Goal: Transaction & Acquisition: Obtain resource

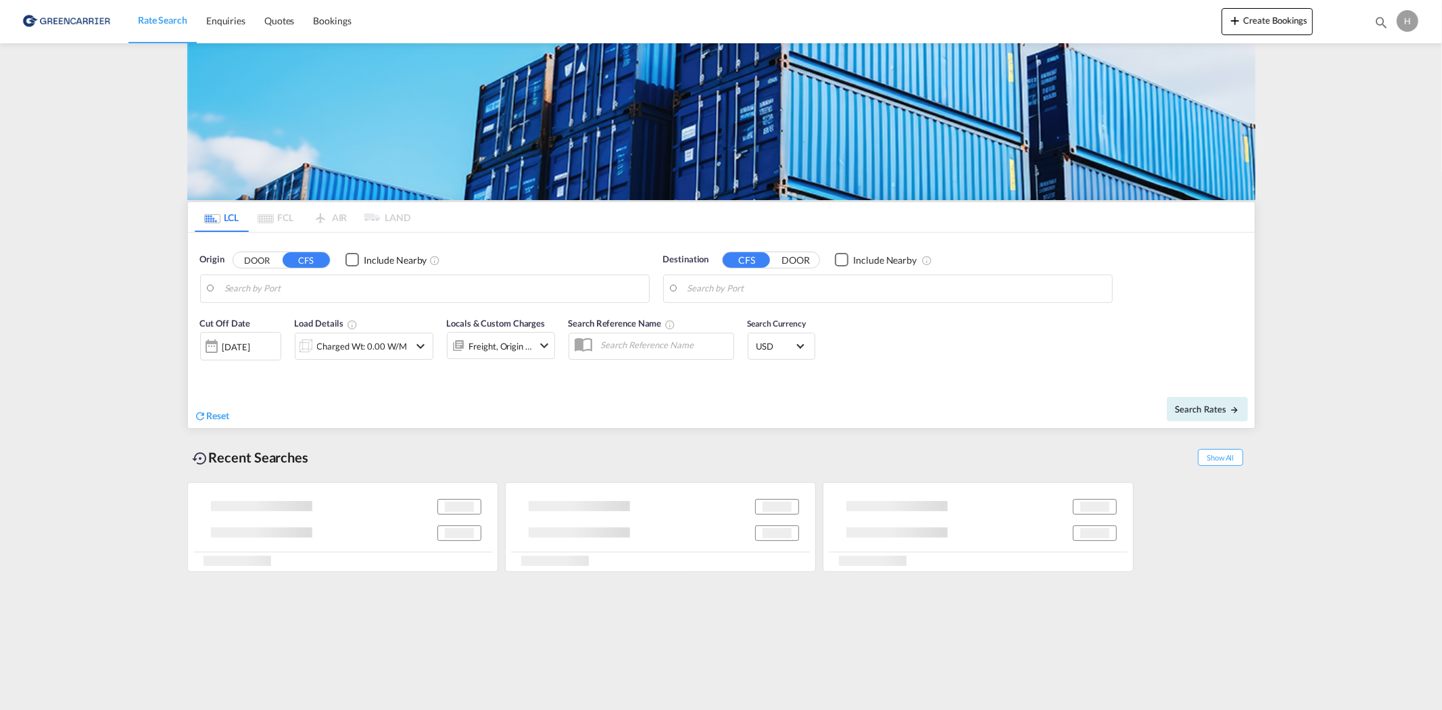
type input "DK-5250, [GEOGRAPHIC_DATA]"
type input "Mombasa, KEMBA"
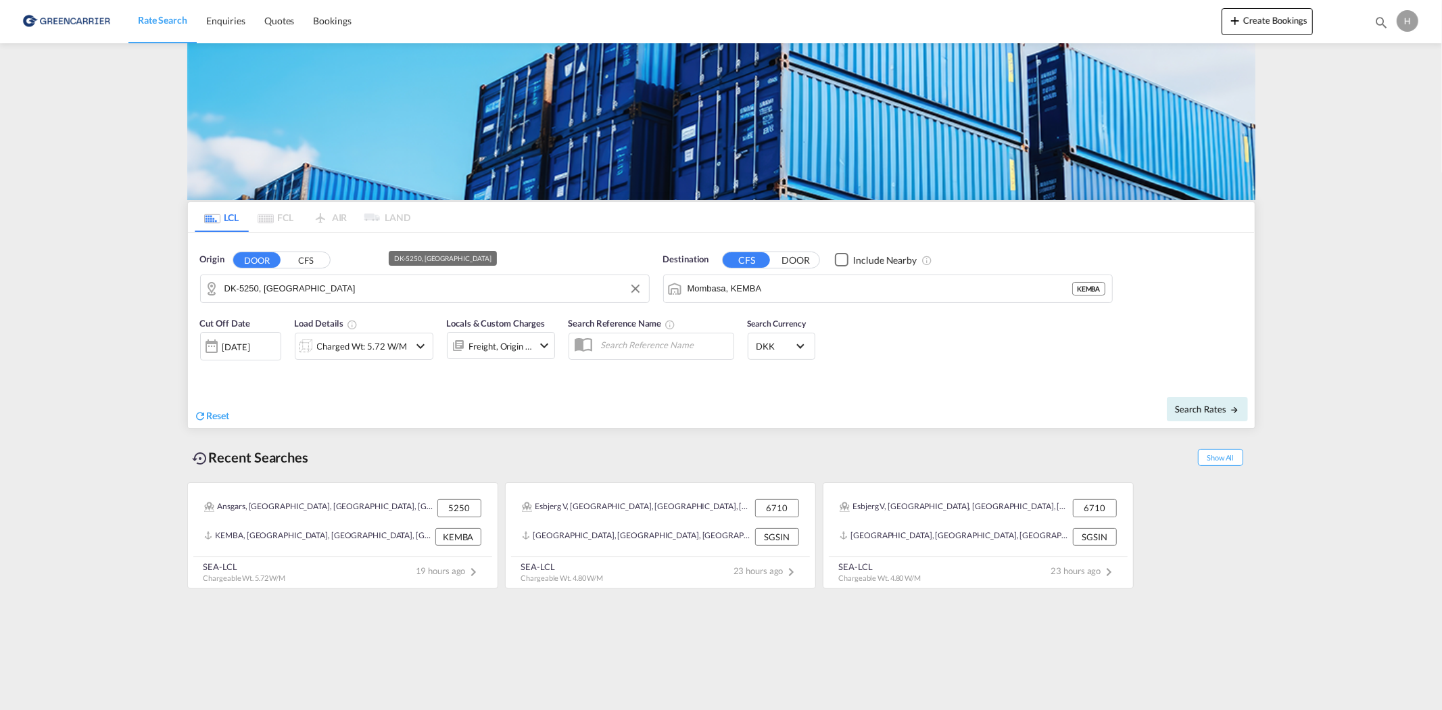
click at [310, 286] on input "DK-5250, [GEOGRAPHIC_DATA]" at bounding box center [433, 289] width 418 height 20
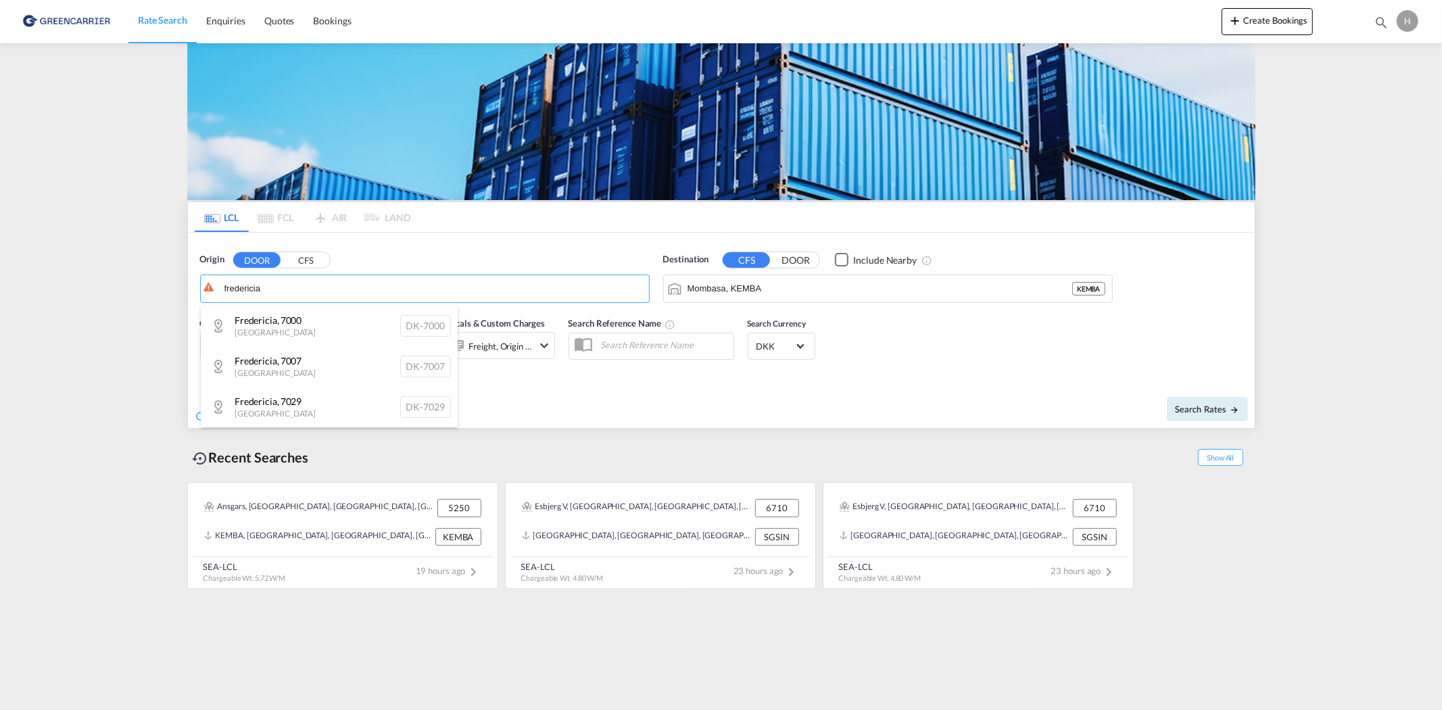
drag, startPoint x: 301, startPoint y: 318, endPoint x: 309, endPoint y: 319, distance: 8.1
click at [301, 320] on div "[GEOGRAPHIC_DATA] , 7000 Denmark DK-7000" at bounding box center [329, 326] width 257 height 41
type input "DK-7000, [GEOGRAPHIC_DATA]"
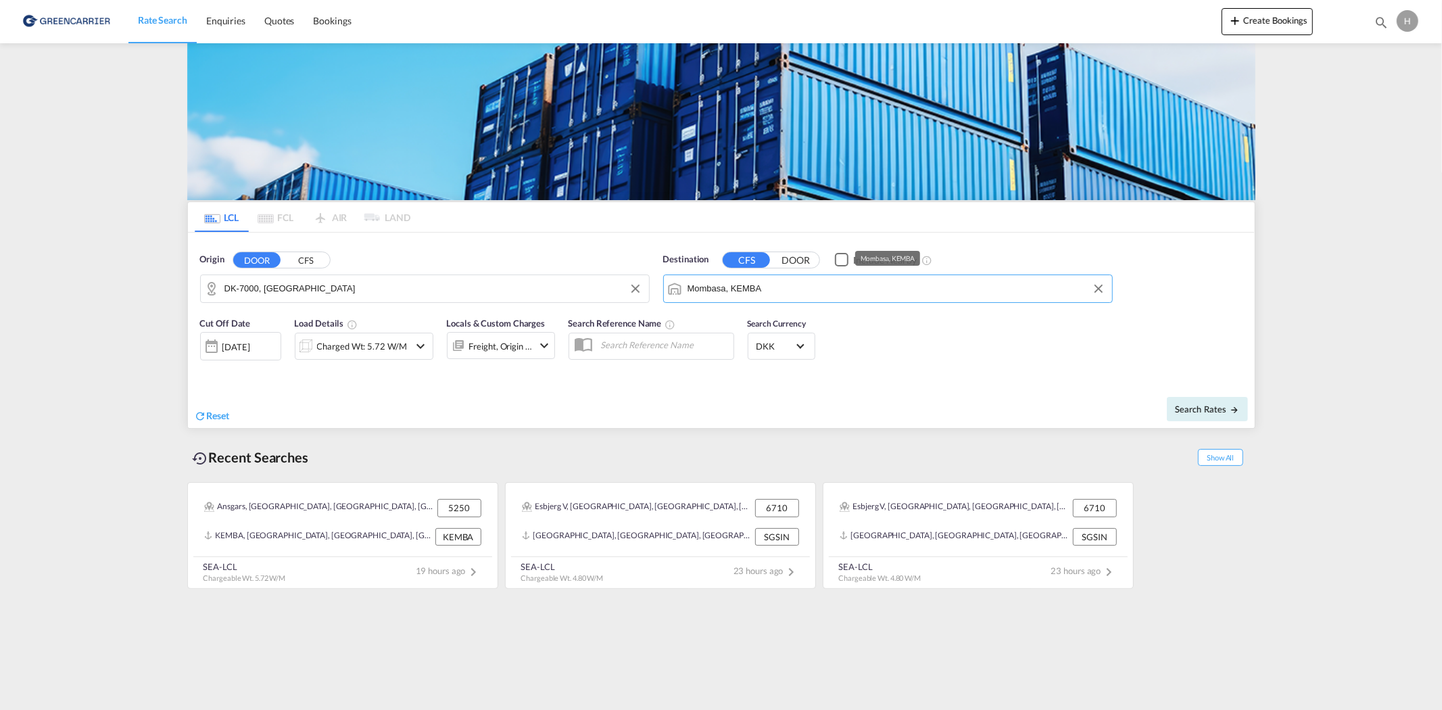
click at [866, 285] on input "Mombasa, KEMBA" at bounding box center [897, 289] width 418 height 20
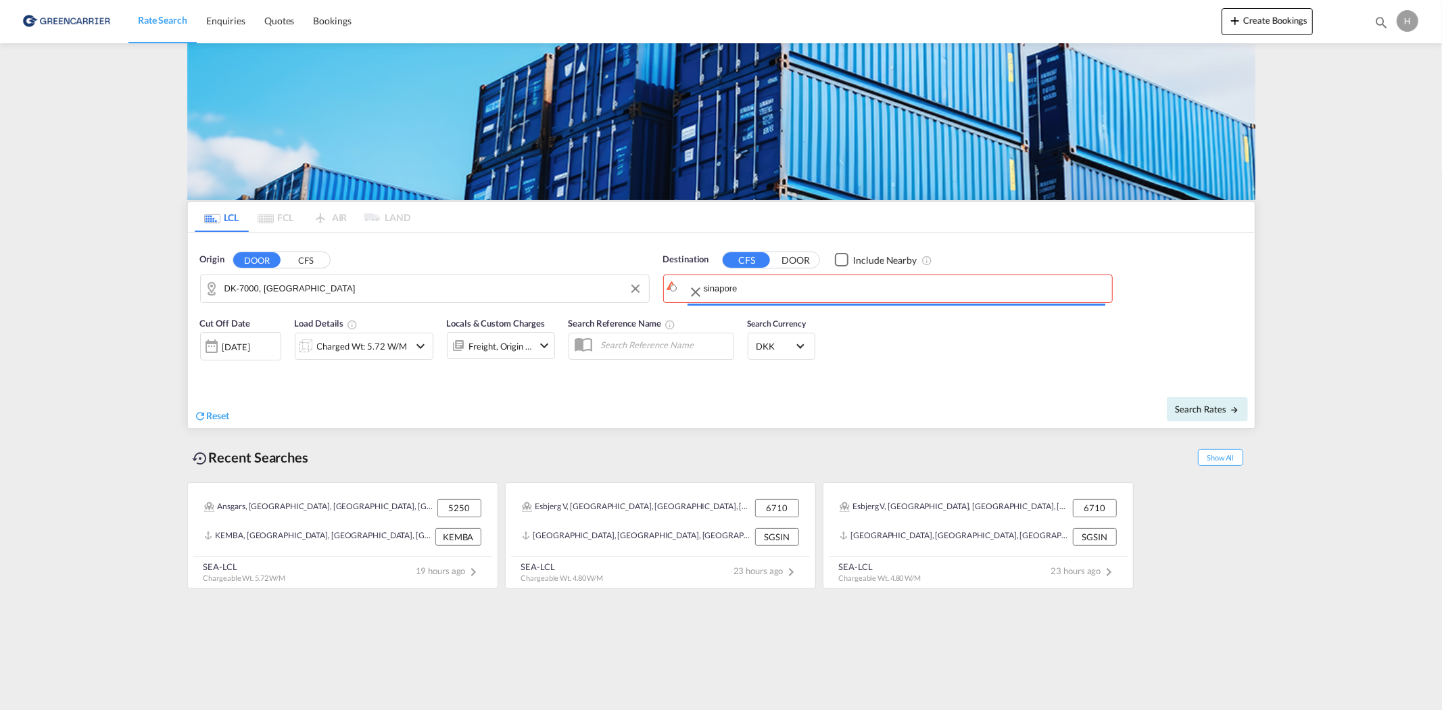
type input "g"
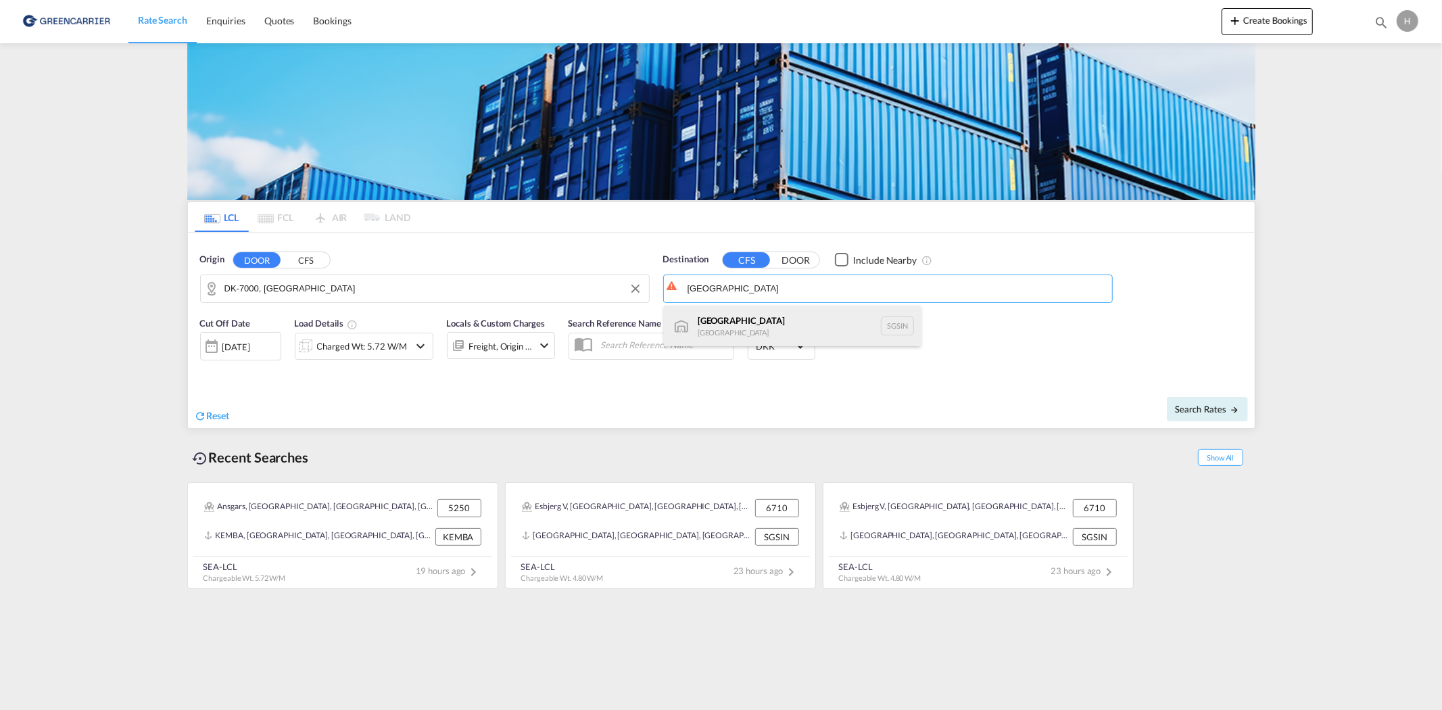
click at [761, 320] on div "Singapore [GEOGRAPHIC_DATA] [GEOGRAPHIC_DATA]" at bounding box center [792, 326] width 257 height 41
type input "[GEOGRAPHIC_DATA], SGSIN"
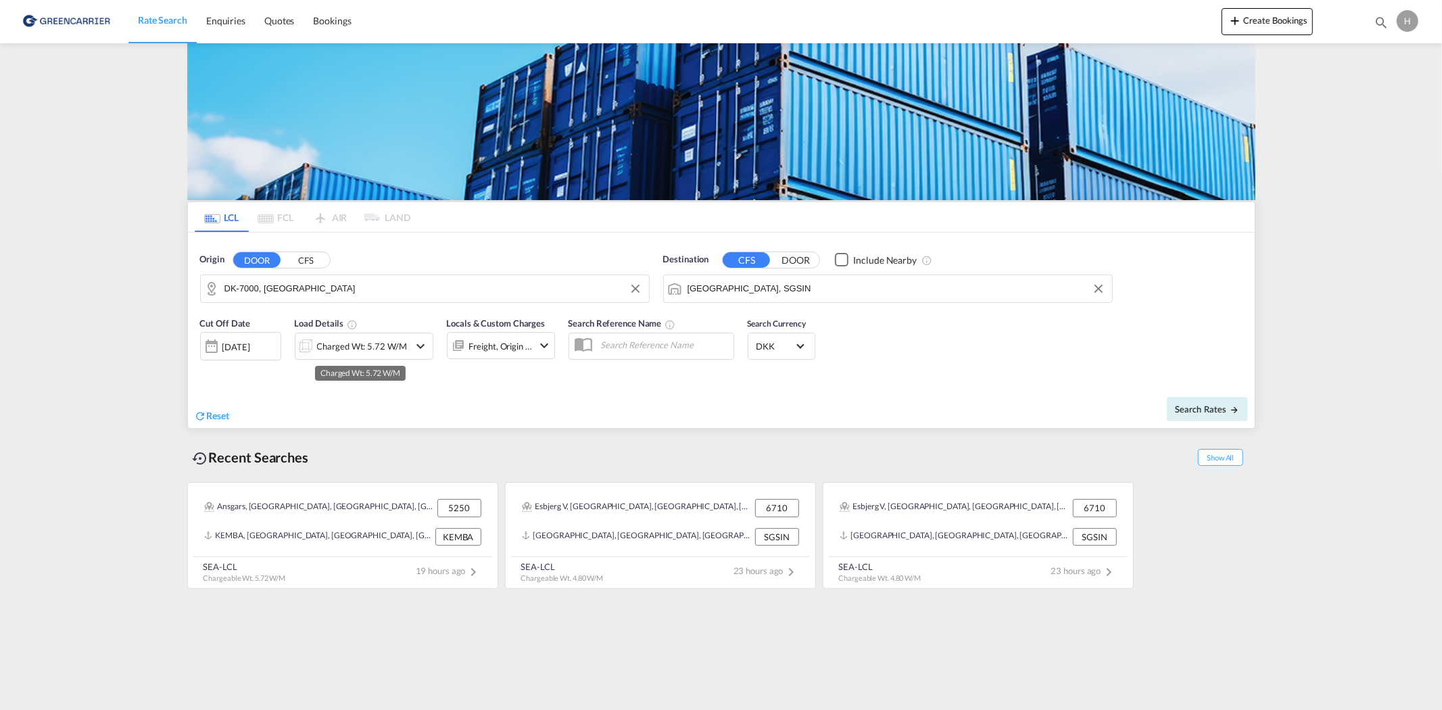
click at [402, 350] on div "Charged Wt: 5.72 W/M" at bounding box center [362, 346] width 90 height 19
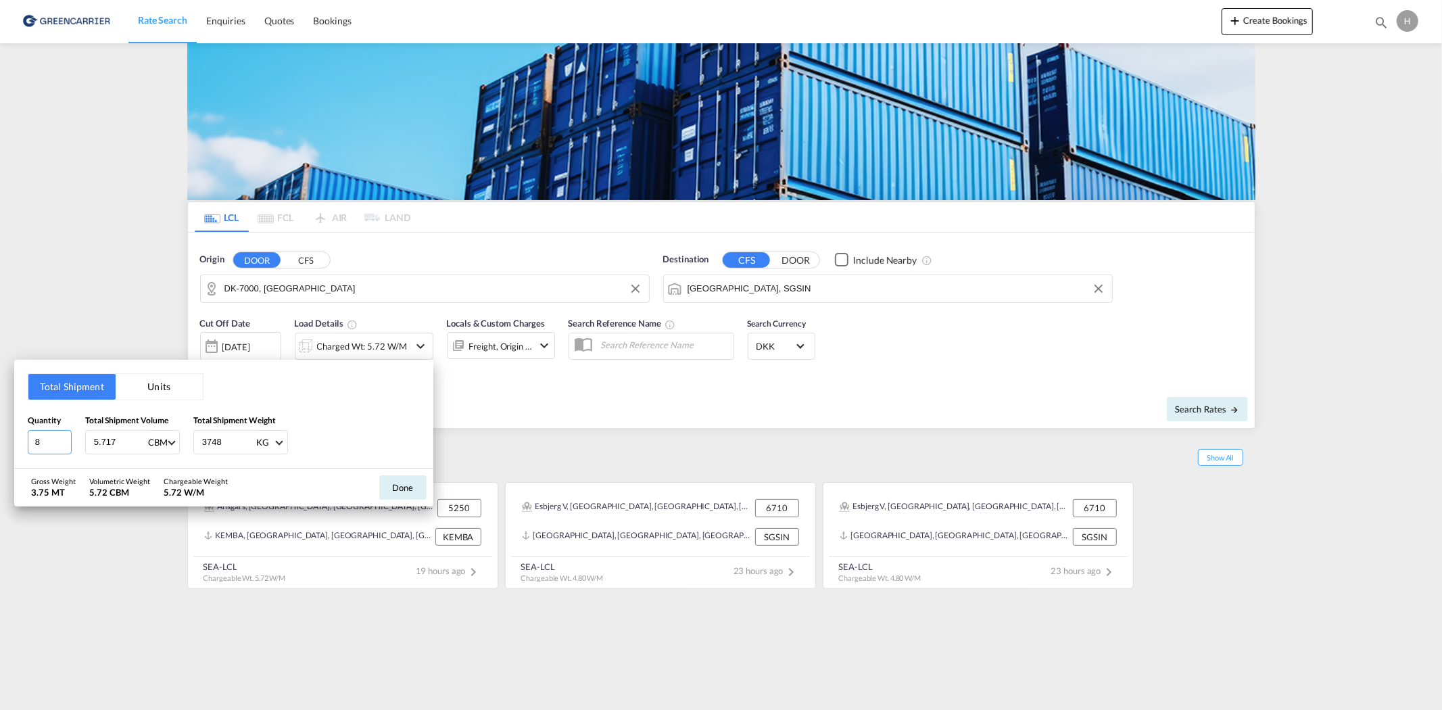
drag, startPoint x: 41, startPoint y: 443, endPoint x: 4, endPoint y: 442, distance: 37.2
click at [5, 442] on div "Total Shipment Units Quantity 8 Total Shipment Volume 5.717 CBM CBM CFT Total S…" at bounding box center [721, 355] width 1442 height 710
click at [168, 383] on button "Units" at bounding box center [159, 387] width 87 height 26
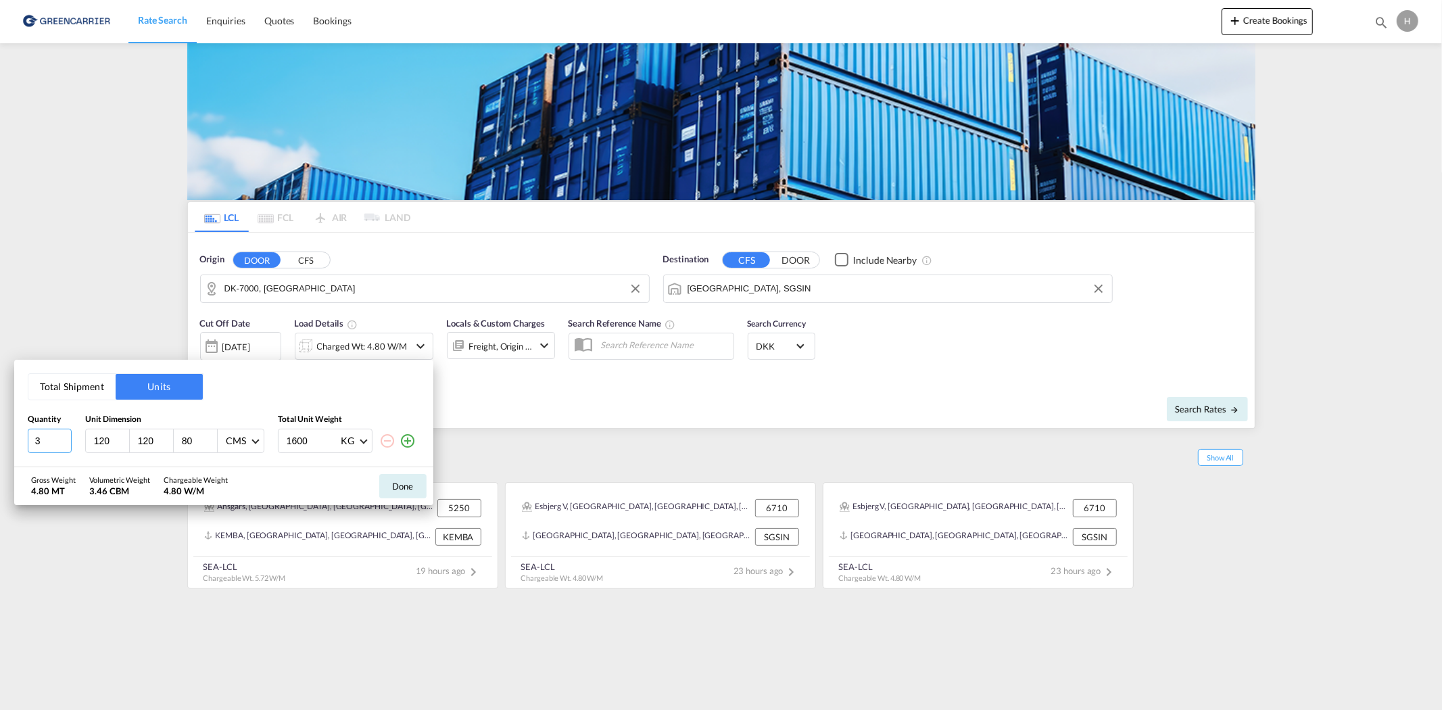
drag, startPoint x: 49, startPoint y: 441, endPoint x: 41, endPoint y: 441, distance: 8.1
click at [41, 441] on input "3" at bounding box center [50, 441] width 44 height 24
type input "4"
type input "155"
type input "35"
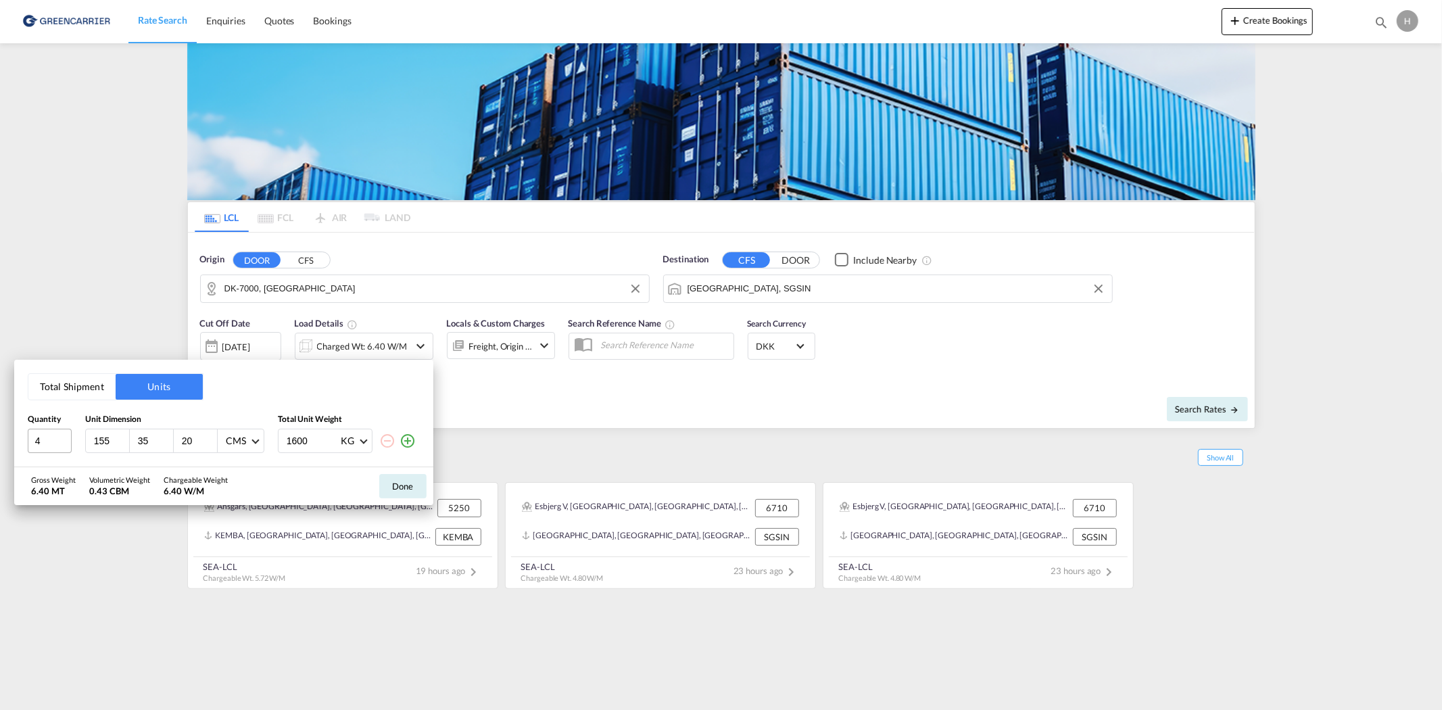
type input "20"
type input "500"
click at [406, 441] on md-icon "icon-plus-circle-outline" at bounding box center [408, 441] width 16 height 16
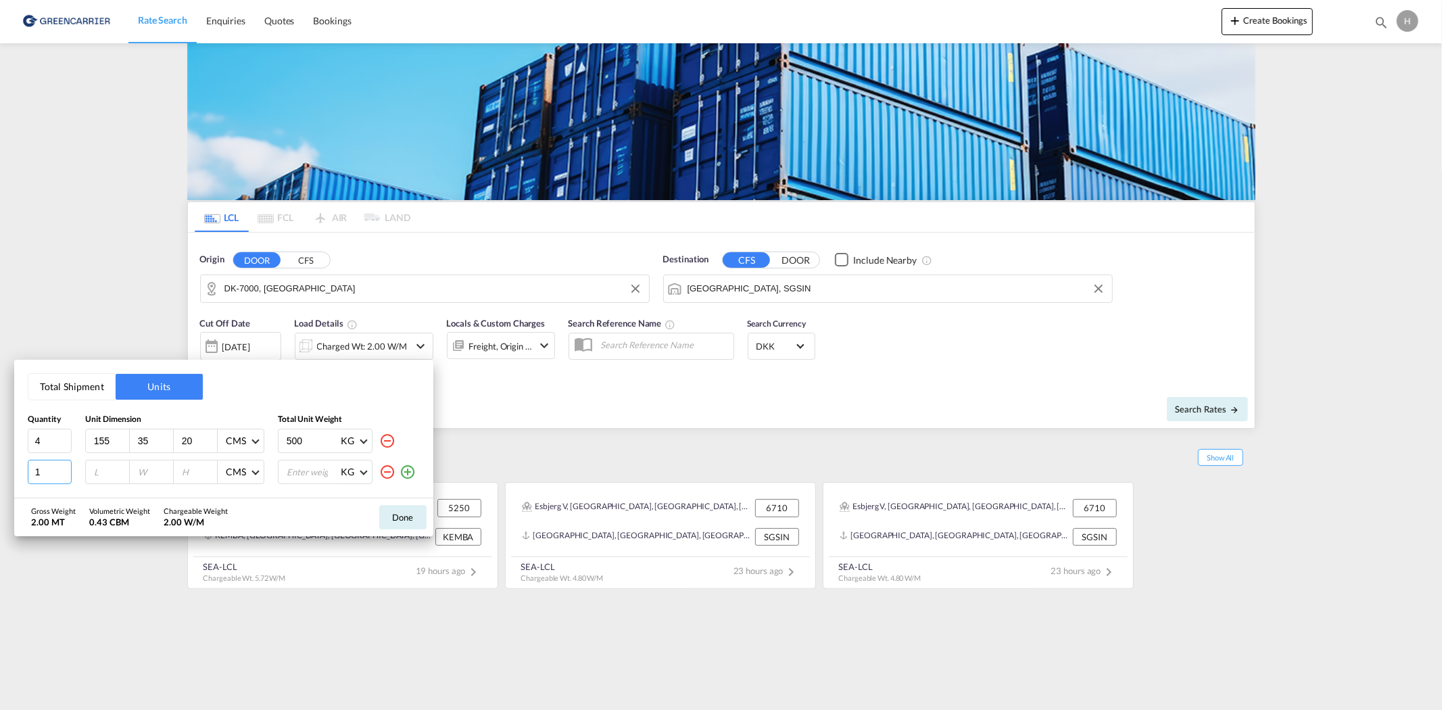
click at [49, 472] on input "1" at bounding box center [50, 472] width 44 height 24
type input "155"
type input "80"
type input "40"
type input "500"
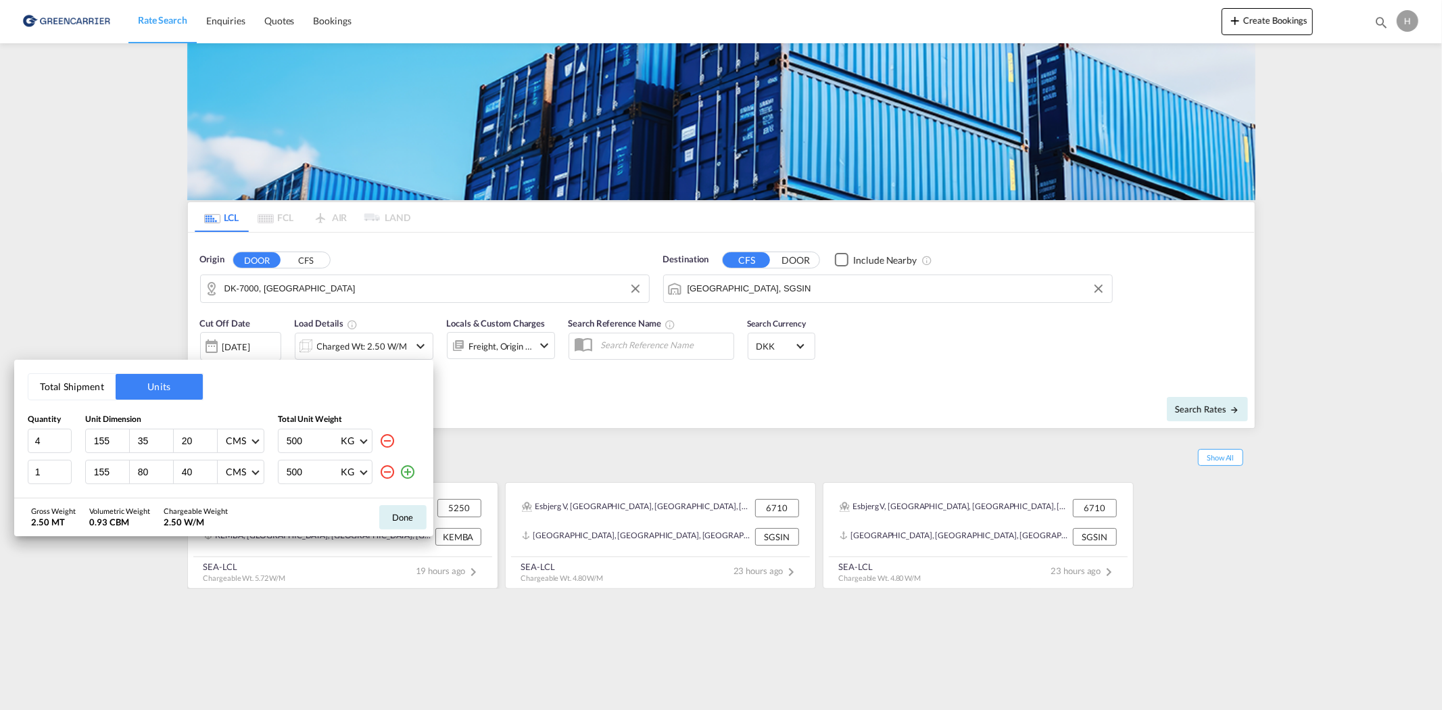
click at [404, 515] on button "Done" at bounding box center [402, 517] width 47 height 24
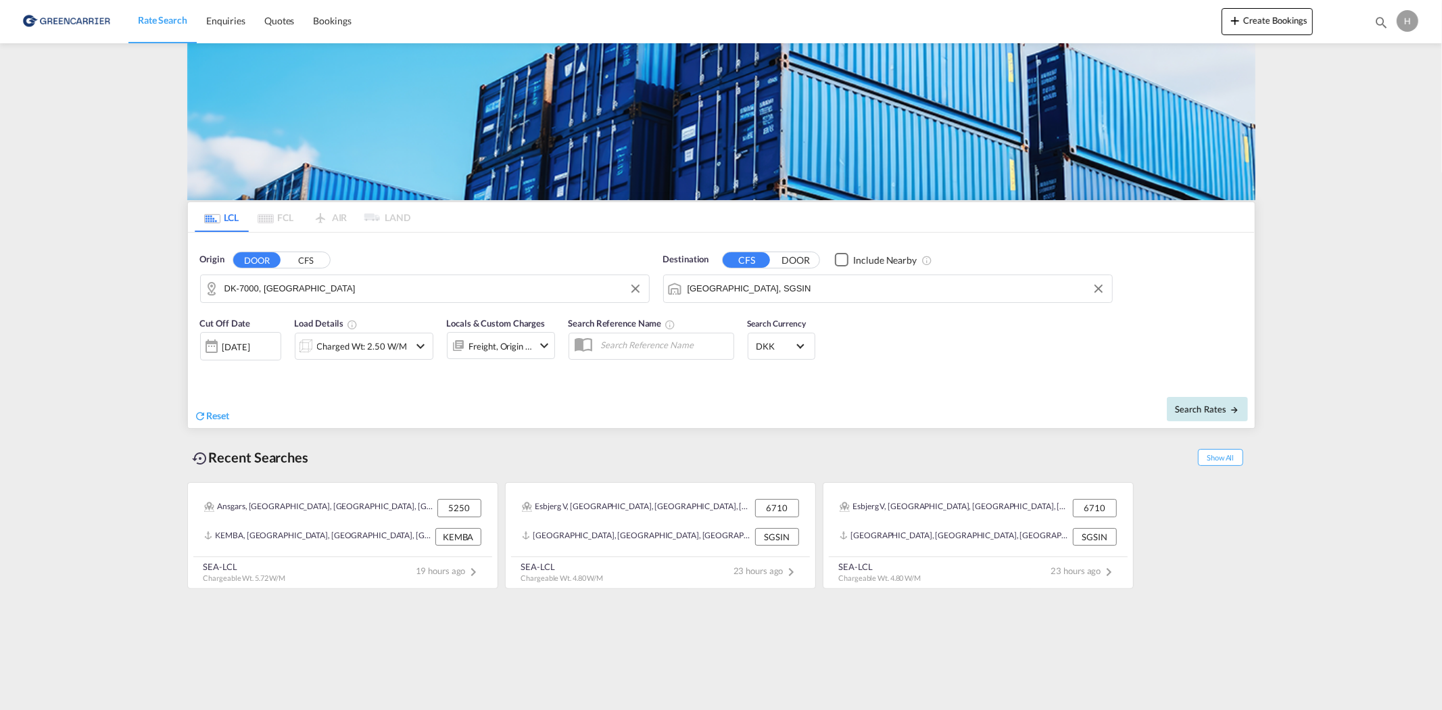
click at [1215, 407] on span "Search Rates" at bounding box center [1207, 409] width 65 height 11
type input "7000 to SGSIN / [DATE]"
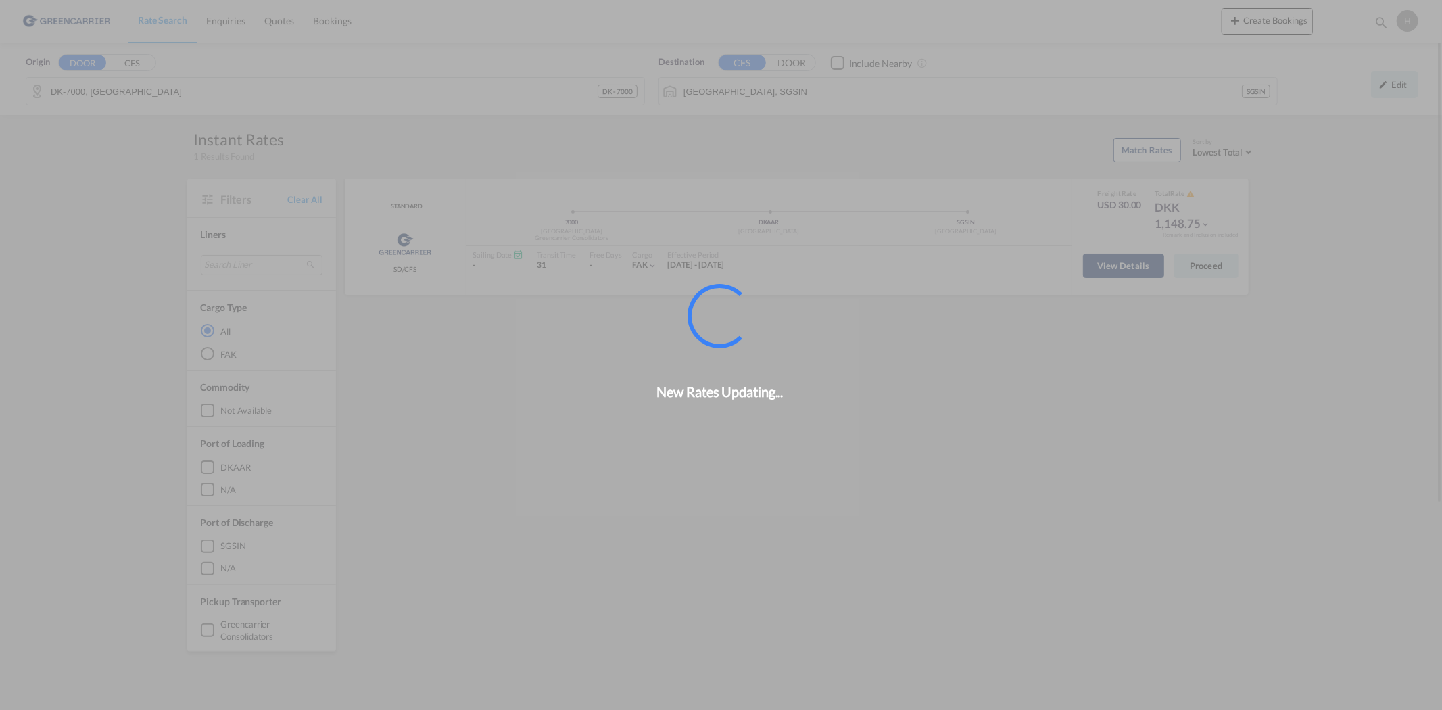
click at [1139, 272] on div "New Rates Updating..." at bounding box center [721, 355] width 1442 height 710
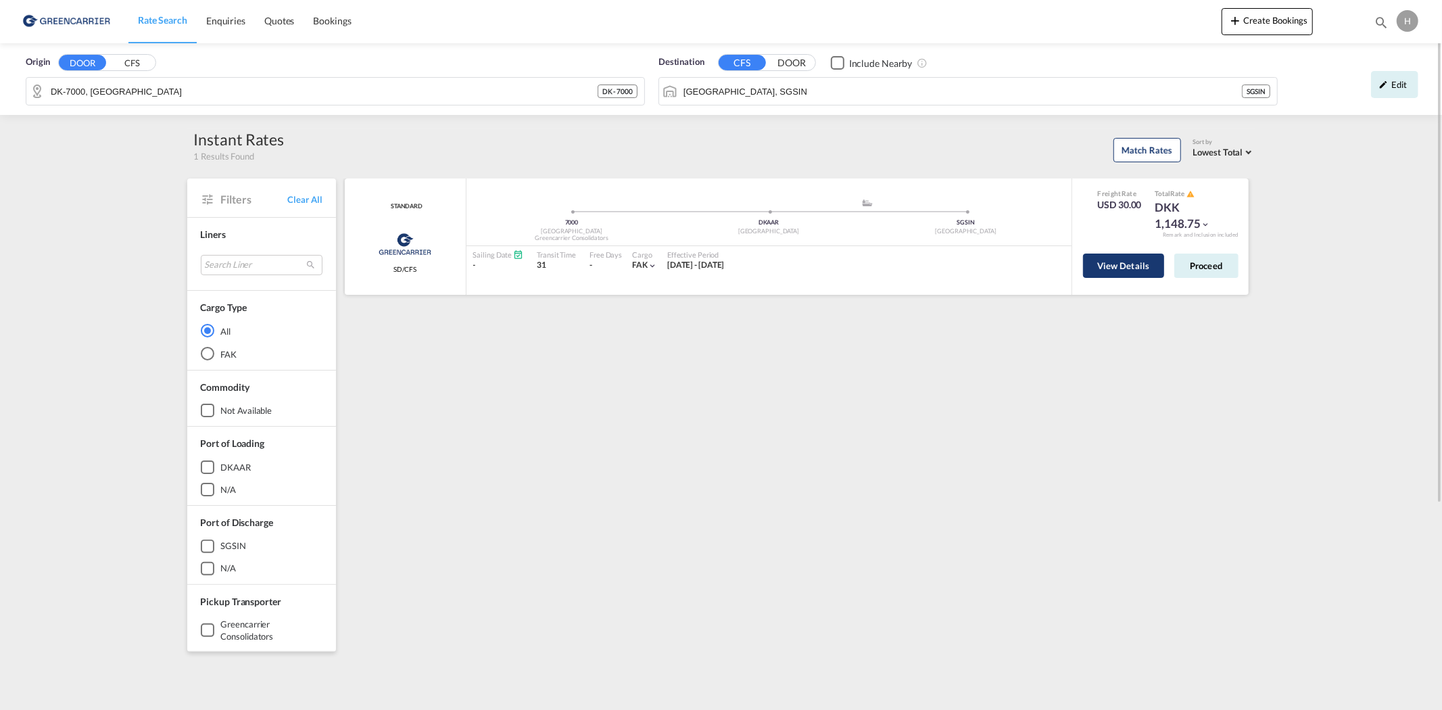
click at [1114, 266] on button "View Details" at bounding box center [1123, 266] width 81 height 24
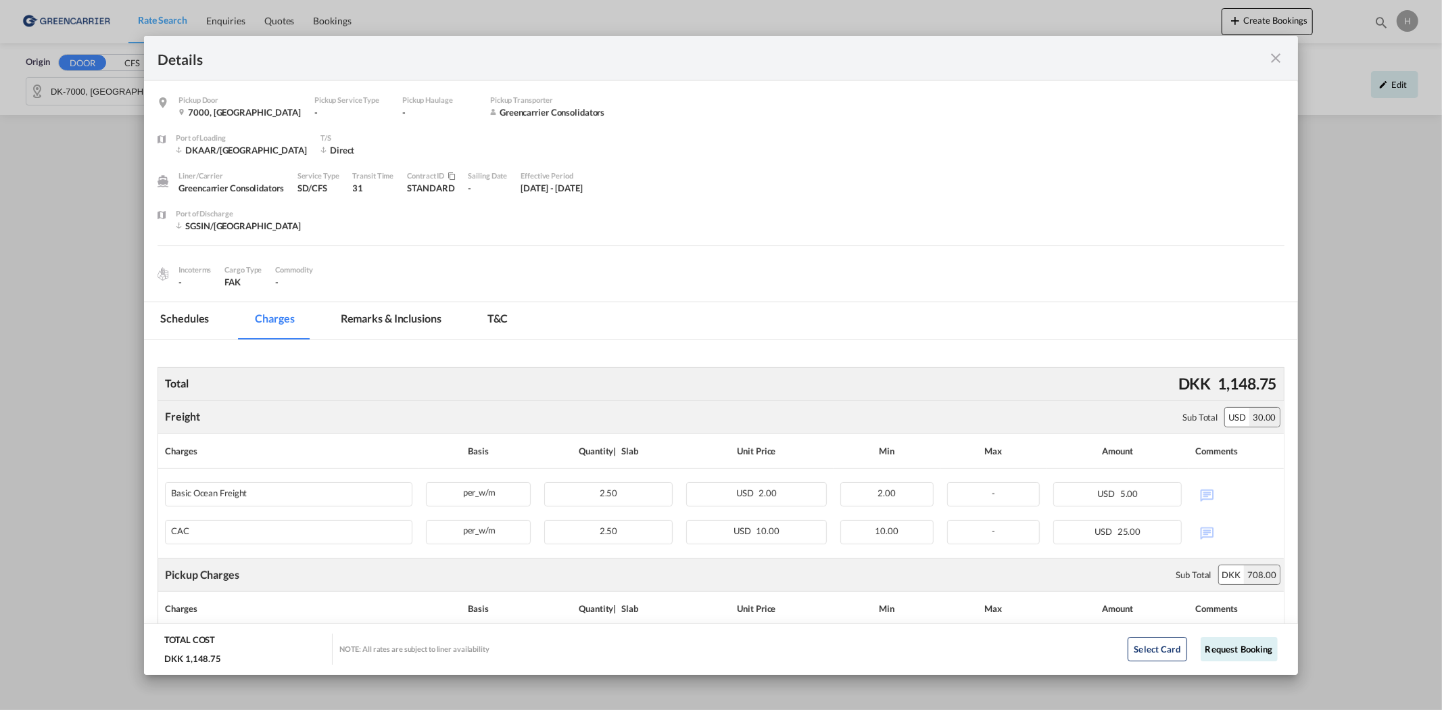
click at [1280, 63] on md-icon "icon-close fg-AAA8AD m-0 cursor" at bounding box center [1276, 58] width 16 height 16
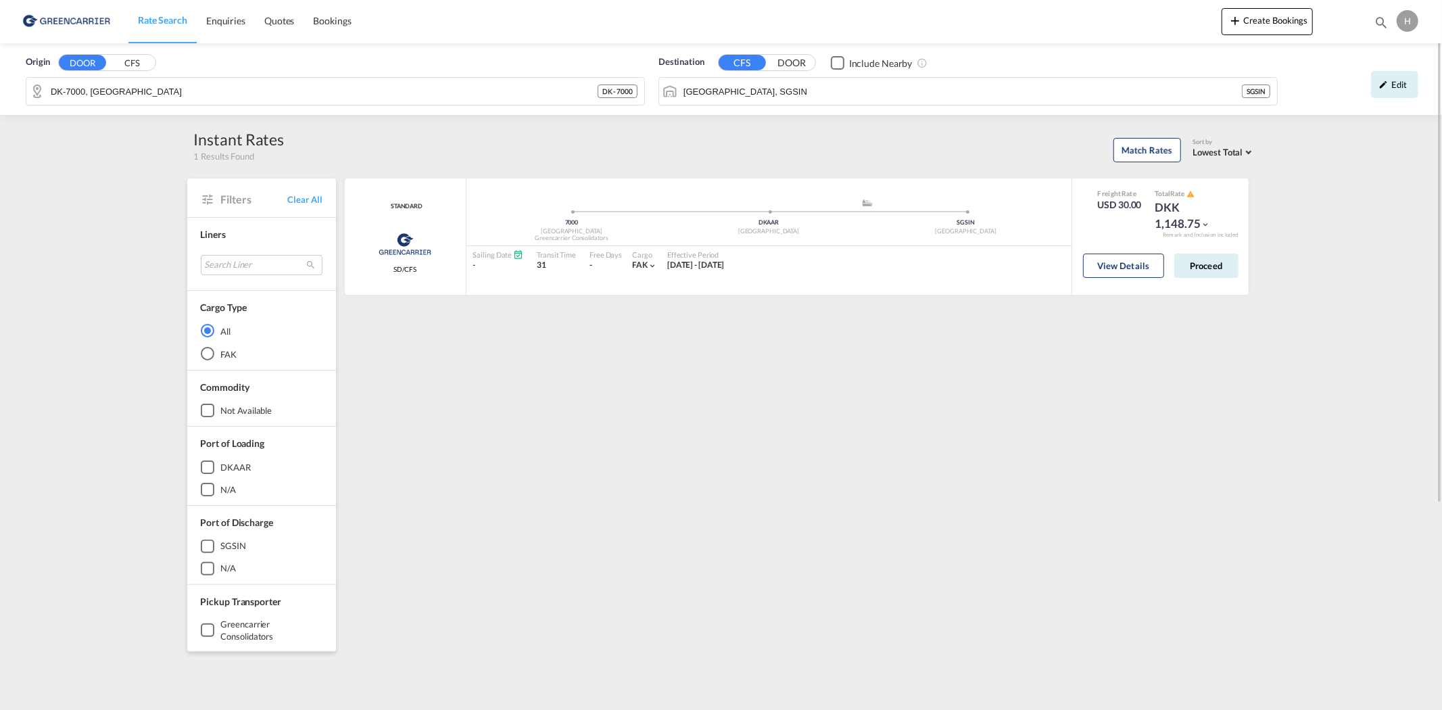
click at [1385, 78] on div "Edit" at bounding box center [1394, 84] width 47 height 27
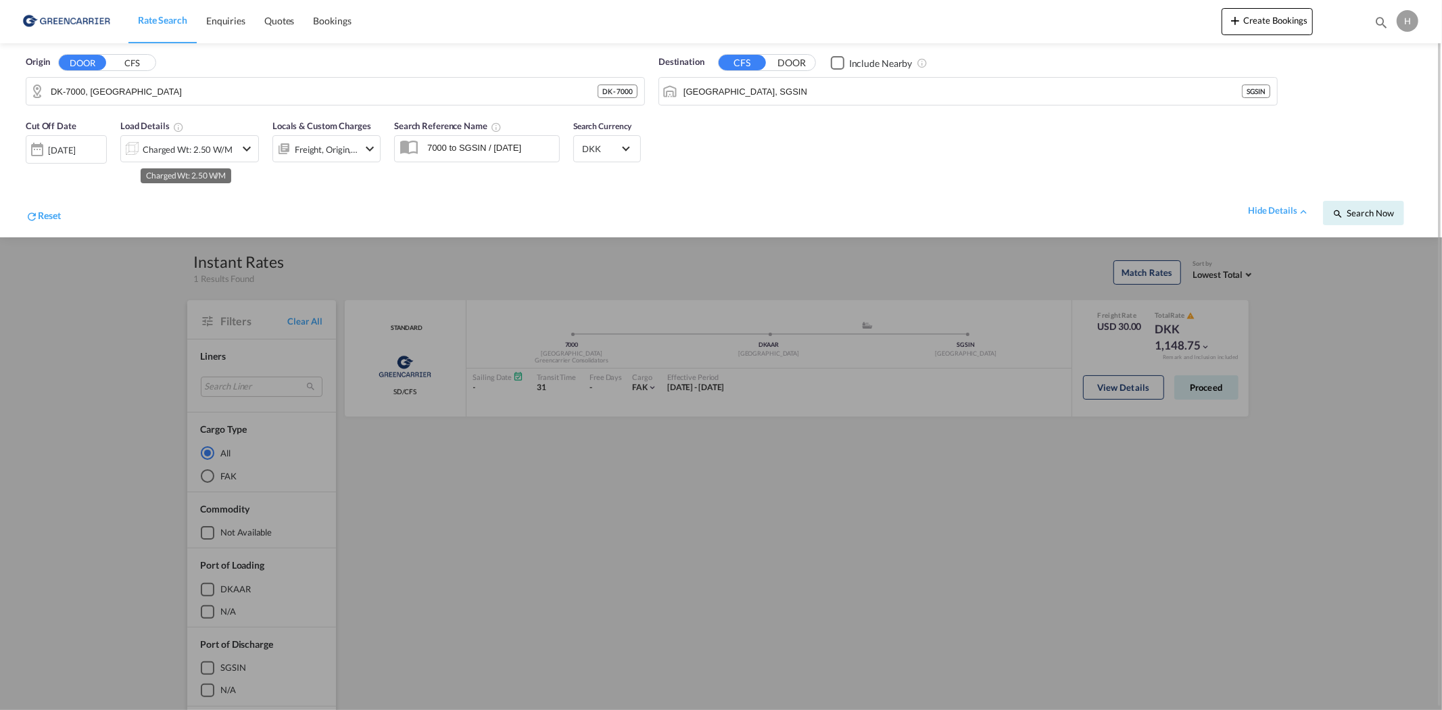
click at [170, 149] on div "Charged Wt: 2.50 W/M" at bounding box center [188, 149] width 90 height 19
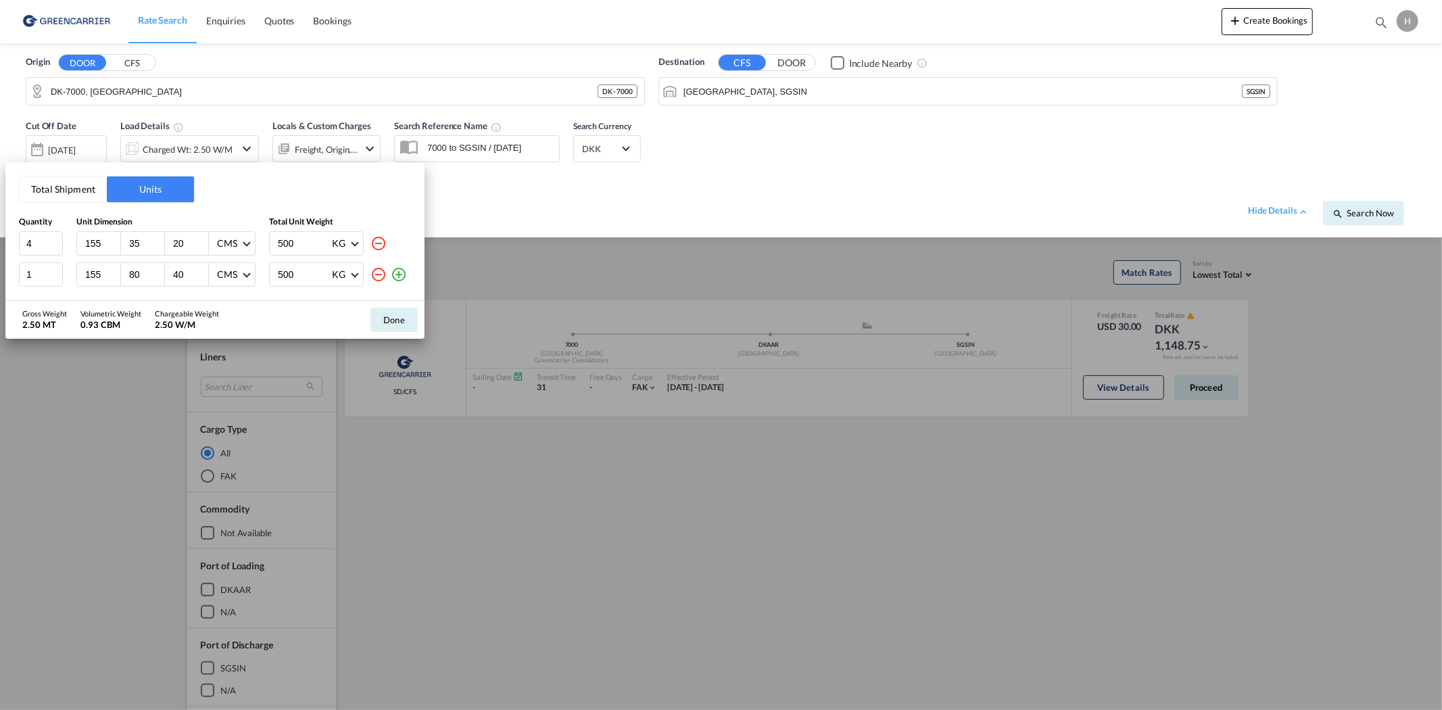
drag, startPoint x: 299, startPoint y: 241, endPoint x: 232, endPoint y: 238, distance: 67.0
click at [234, 240] on div "4 155 35 20 CMS CMS Inches 500 KG KG LB" at bounding box center [215, 243] width 392 height 24
type input "150"
click at [274, 272] on div "500 KG KG LB" at bounding box center [316, 274] width 95 height 24
type input "150"
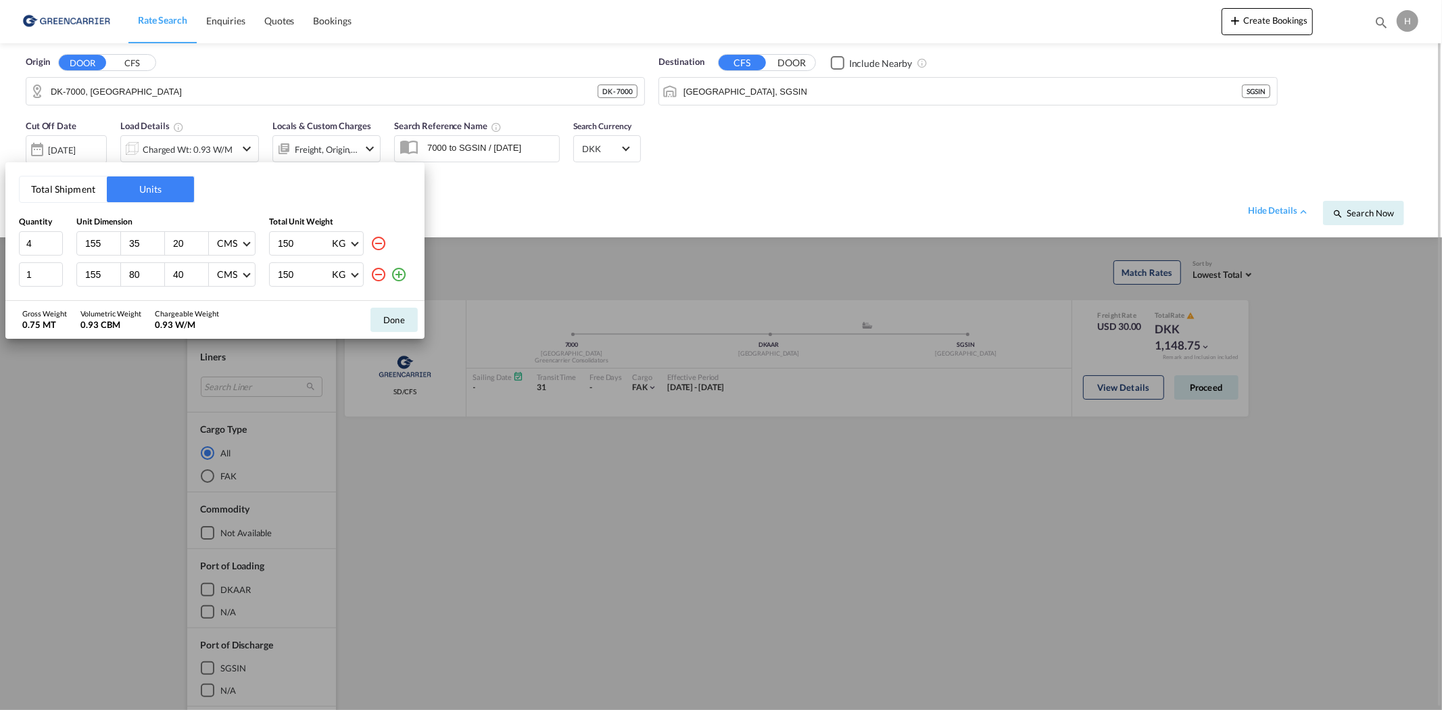
click at [408, 316] on button "Done" at bounding box center [393, 320] width 47 height 24
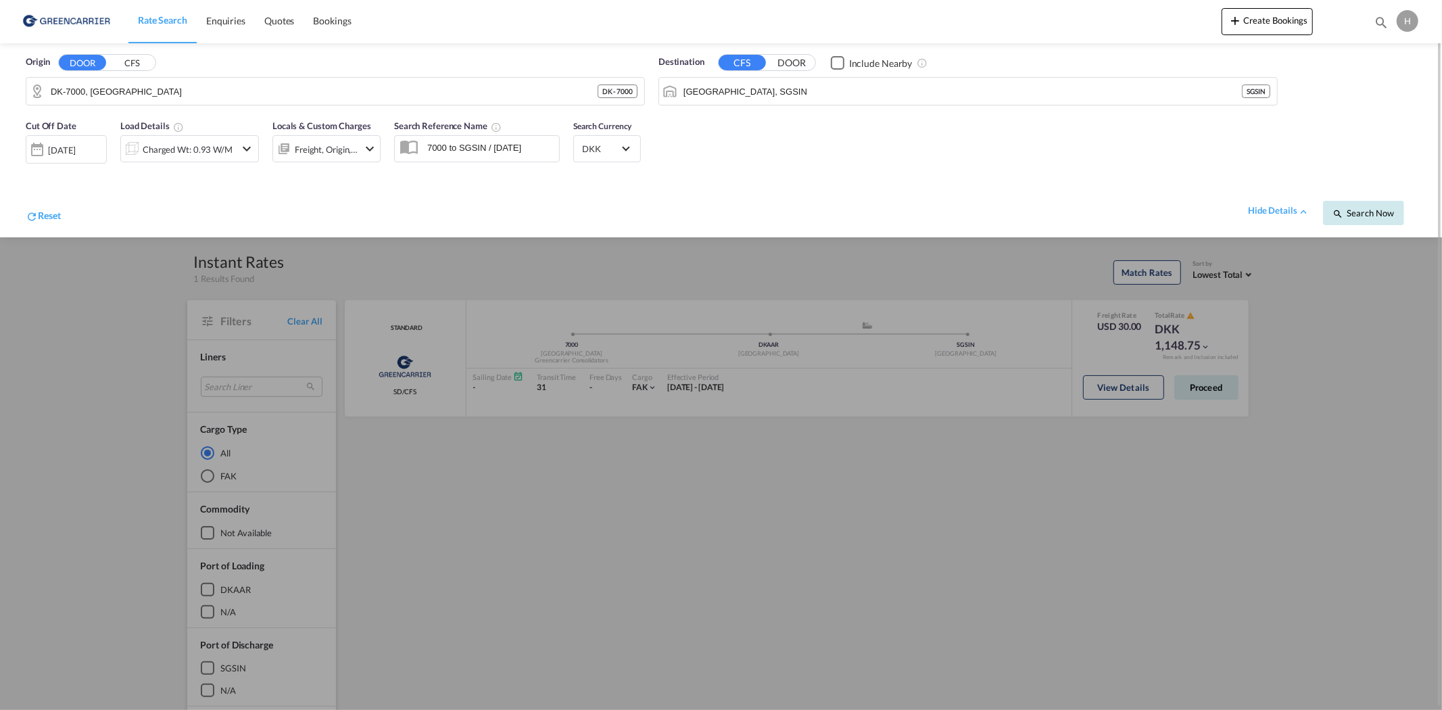
click at [1364, 219] on button "Search Now" at bounding box center [1363, 213] width 81 height 24
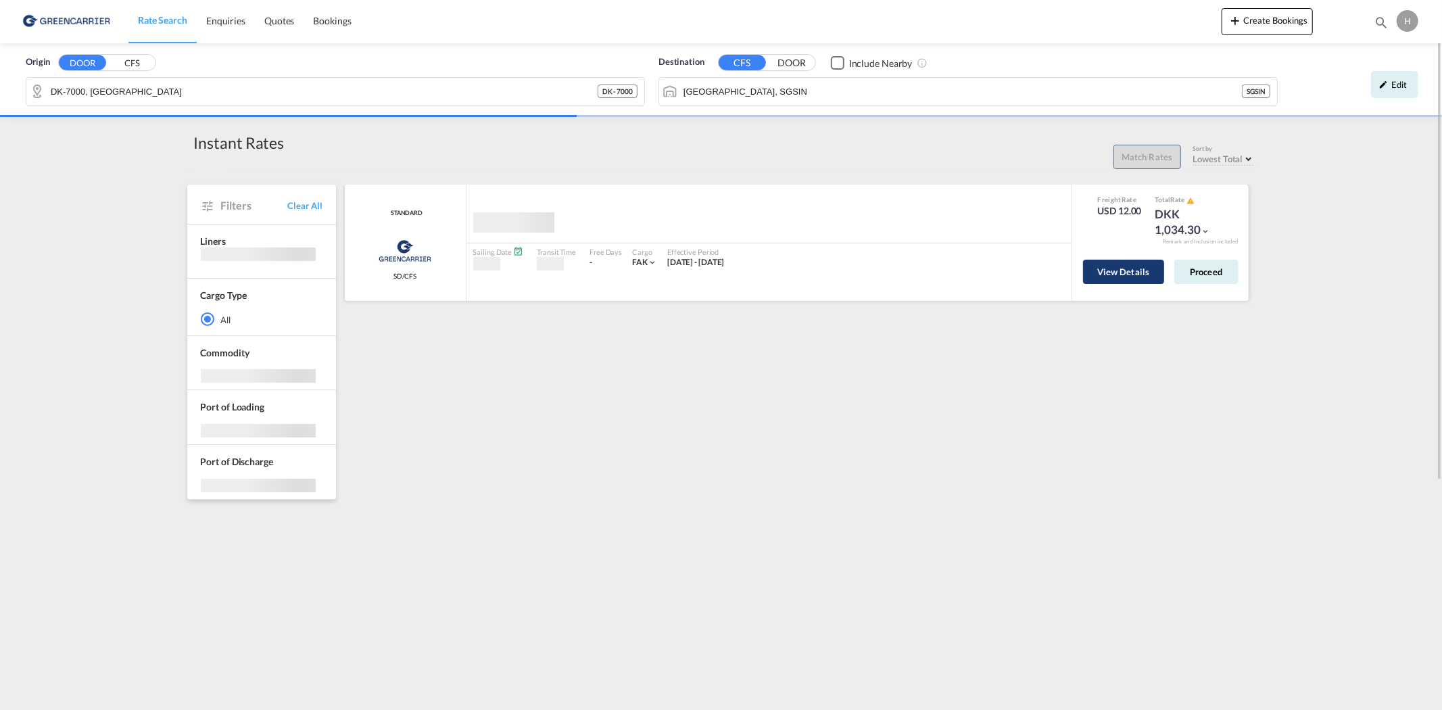
click at [1138, 278] on button "View Details" at bounding box center [1123, 272] width 81 height 24
